Goal: Task Accomplishment & Management: Complete application form

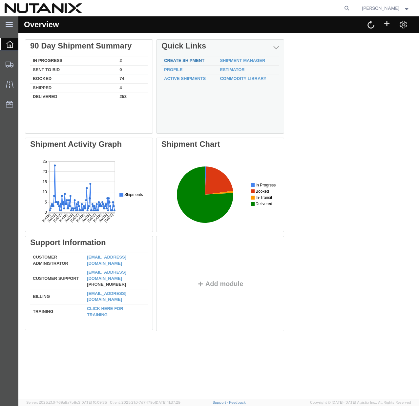
click at [193, 60] on link "Create Shipment" at bounding box center [184, 60] width 40 height 5
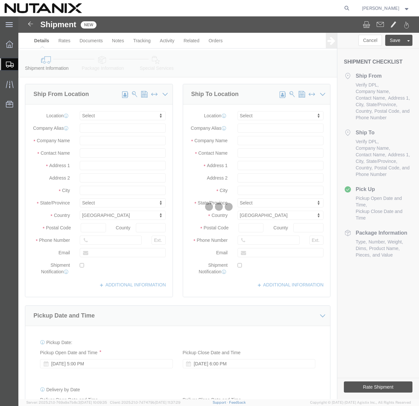
select select
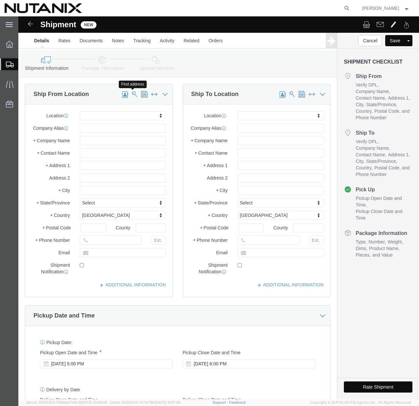
click span
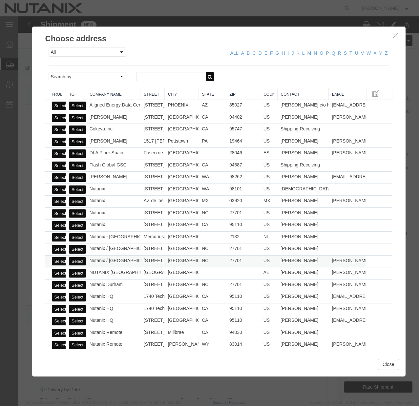
click button "Select"
select select
type input "Nutanix / [GEOGRAPHIC_DATA]"
type input "[PERSON_NAME]"
type input "[STREET_ADDRESS]"
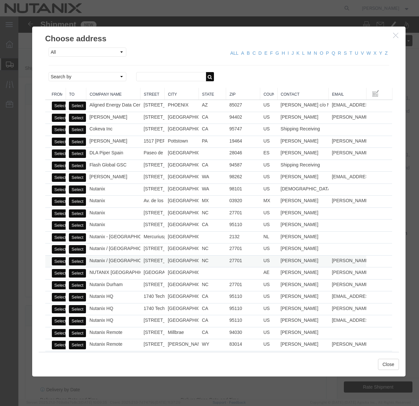
type input "Ste 700"
type input "[GEOGRAPHIC_DATA]"
type input "27701"
type input "[PHONE_NUMBER]"
type input "[PERSON_NAME][EMAIL_ADDRESS][PERSON_NAME][DOMAIN_NAME]"
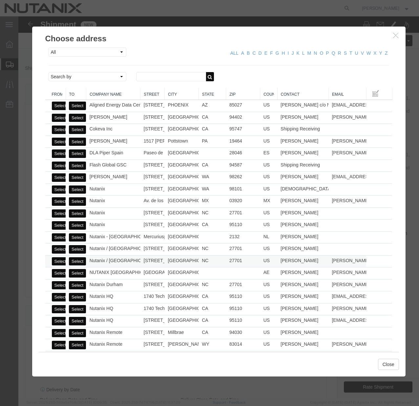
checkbox input "true"
select select "NC"
click icon "button"
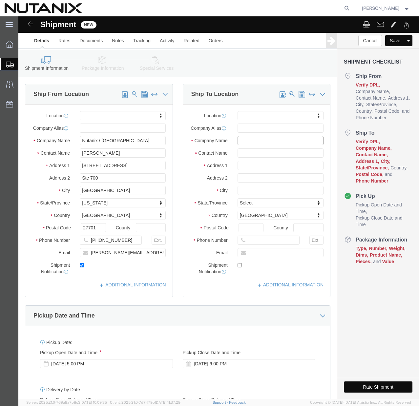
click input "text"
paste input "Captain [PERSON_NAME]"
type input "Captain [PERSON_NAME]"
click input "text"
paste input "Captain [PERSON_NAME]"
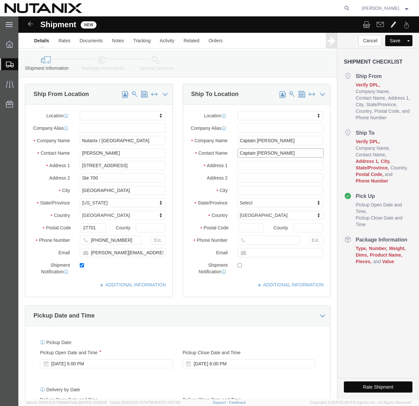
type input "Captain [PERSON_NAME]"
click input "text"
paste input "[STREET_ADDRESS][PERSON_NAME]"
type input "[STREET_ADDRESS][PERSON_NAME]"
select select
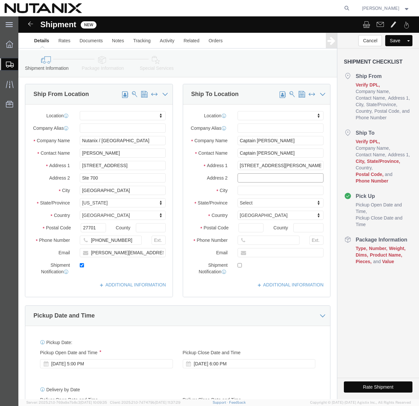
click input "text"
type input "#203"
click input "text"
type input "[GEOGRAPHIC_DATA]"
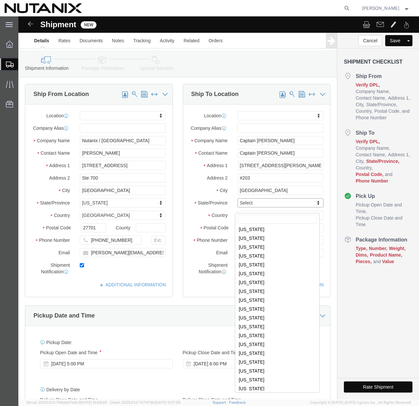
scroll to position [341, 0]
select select
select select "[GEOGRAPHIC_DATA]"
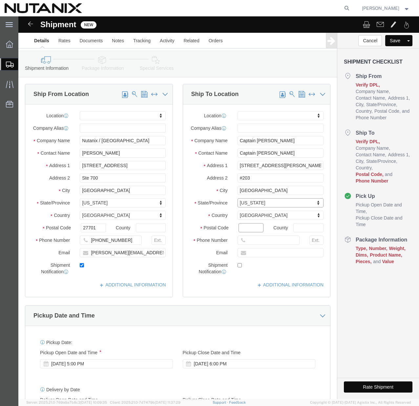
click input "Postal Code"
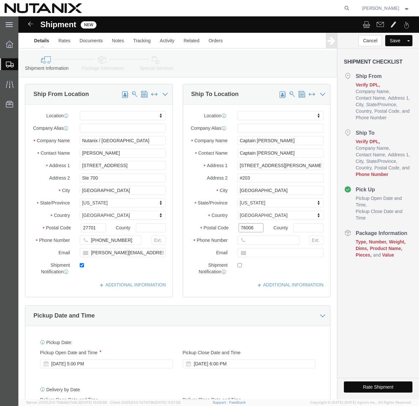
type input "76006"
select select
click input "text"
paste input "[PHONE_NUMBER]"
click input "[PHONE_NUMBER]"
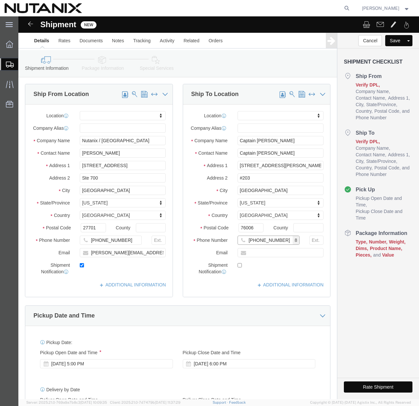
type input "[PHONE_NUMBER]"
click input "text"
paste input "[EMAIL_ADDRESS][PERSON_NAME][DOMAIN_NAME]"
type input "[EMAIL_ADDRESS][PERSON_NAME][DOMAIN_NAME]"
checkbox input "true"
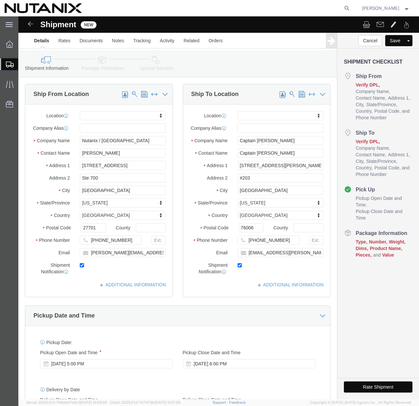
click div "ADDITIONAL INFORMATION"
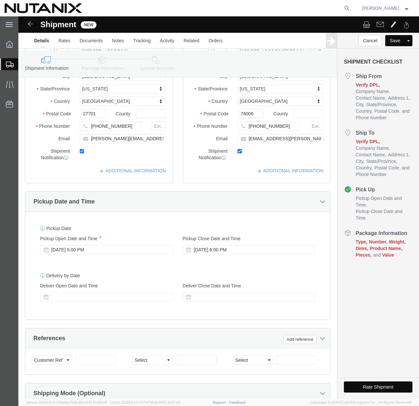
scroll to position [240, 0]
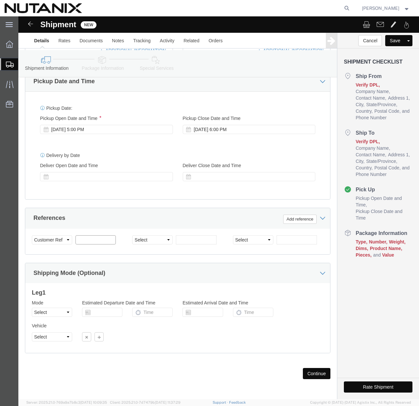
click input "text"
type input "79101"
click select "Select Account Type Activity ID Airline Appointment Number ASN Batch Request # …"
select select "PURCHORD"
click select "Select Account Type Activity ID Airline Appointment Number ASN Batch Request # …"
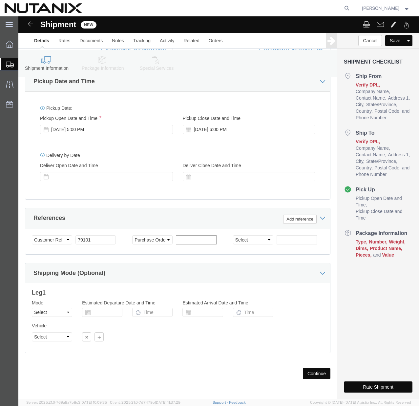
click input "text"
paste input "TASK0446504"
type input "TASK0446504"
click button "Continue"
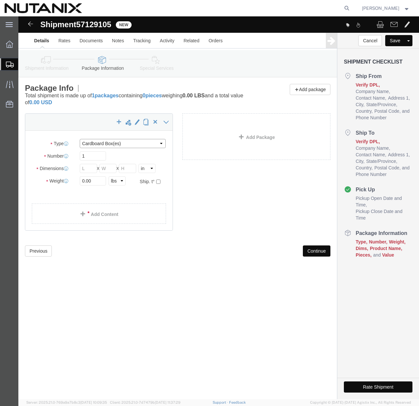
click select "Select Bale(s) Basket(s) Bolt(s) Bottle(s) Buckets Bulk Bundle(s) Can(s) Cardbo…"
select select "YRPK"
click select "Select Bale(s) Basket(s) Bolt(s) Bottle(s) Buckets Bulk Bundle(s) Can(s) Cardbo…"
click input "text"
type input "16"
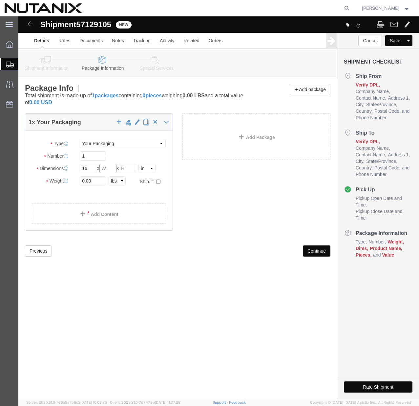
click input "text"
type input "12"
click input "text"
type input "4"
click input "0.00"
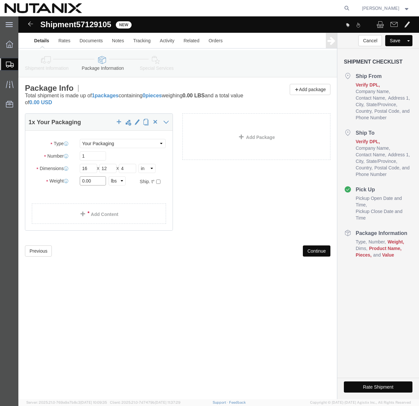
click input "0.00"
type input "6"
click link "Add Content"
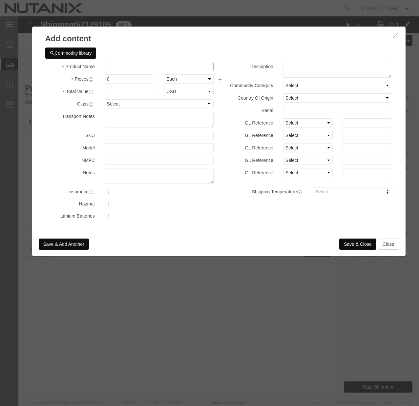
click input "text"
type input "14" MacBook Pro"
click input "0"
type input "1"
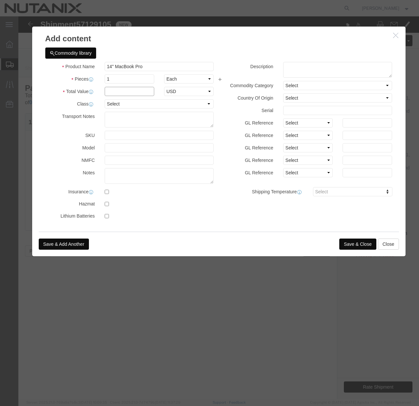
click input "text"
type input "1850"
click input "checkbox"
checkbox input "true"
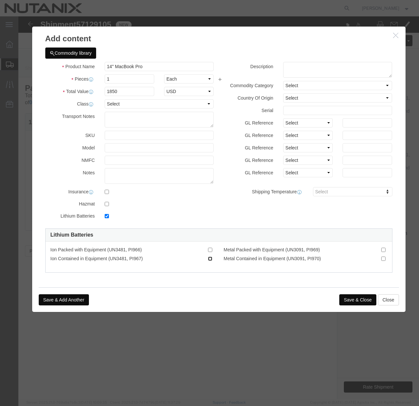
click input "Ion Contained in Equipment (UN3481, PI967)"
checkbox input "true"
click button "Save & Close"
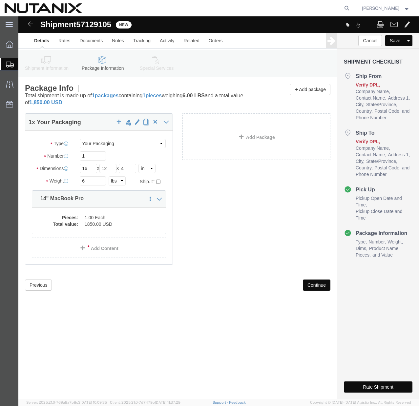
click button "Continue"
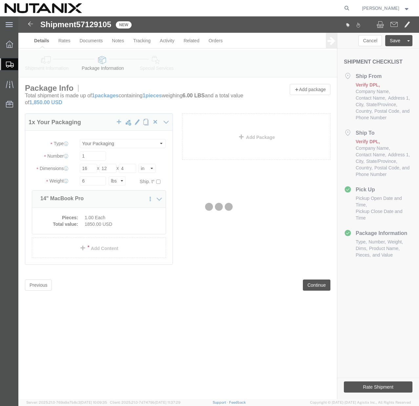
select select
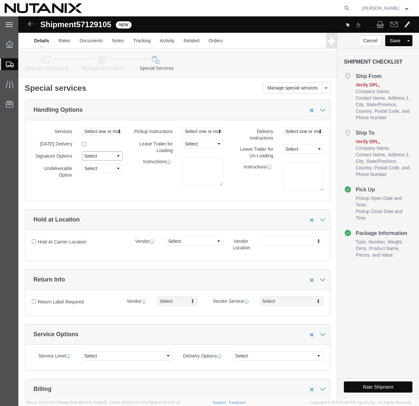
click select "Select Adult Signature Required Direct Signature Required No Signature Required…"
select select "SignReqOnDeliveryFlag"
click select "Select Adult Signature Required Direct Signature Required No Signature Required…"
click button "Rate Shipment"
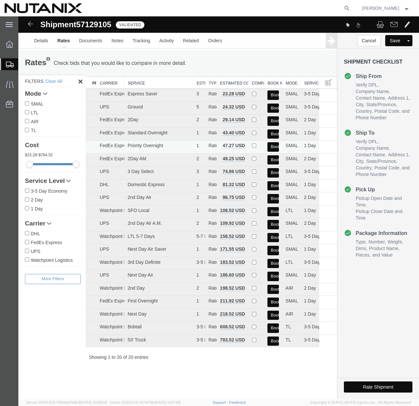
click at [276, 148] on button "Book" at bounding box center [272, 147] width 11 height 10
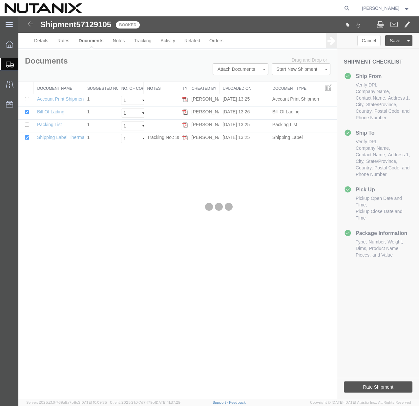
click at [173, 136] on div at bounding box center [218, 207] width 400 height 383
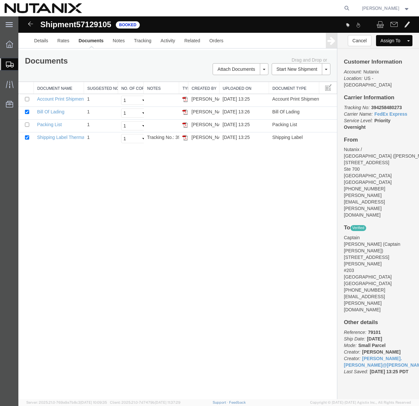
click at [173, 136] on td "Tracking No.: 394258480273" at bounding box center [161, 138] width 35 height 13
copy td "Tracking No.: 394258480273"
click at [186, 138] on img at bounding box center [184, 137] width 5 height 5
